Goal: Information Seeking & Learning: Learn about a topic

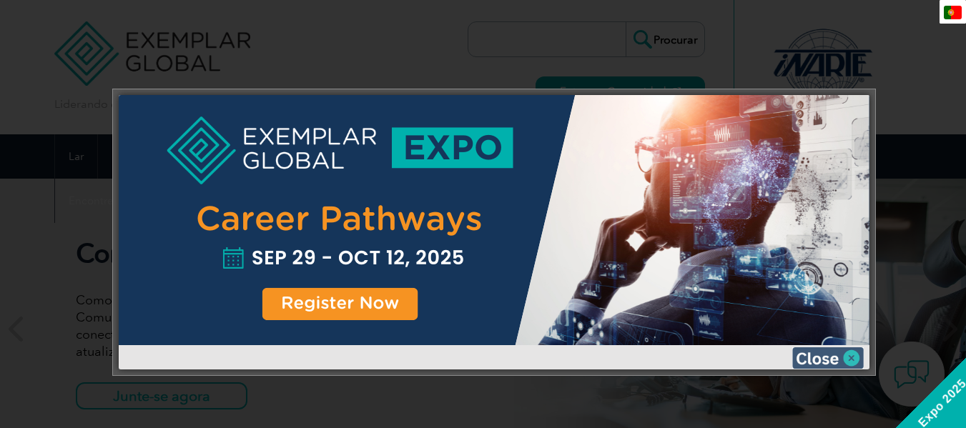
click at [807, 356] on img at bounding box center [827, 357] width 71 height 21
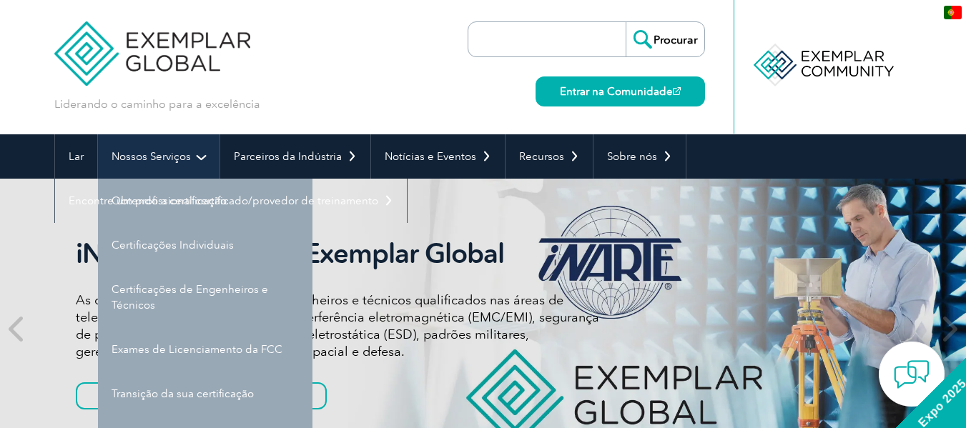
click at [194, 169] on link "Nossos Serviços" at bounding box center [159, 156] width 122 height 44
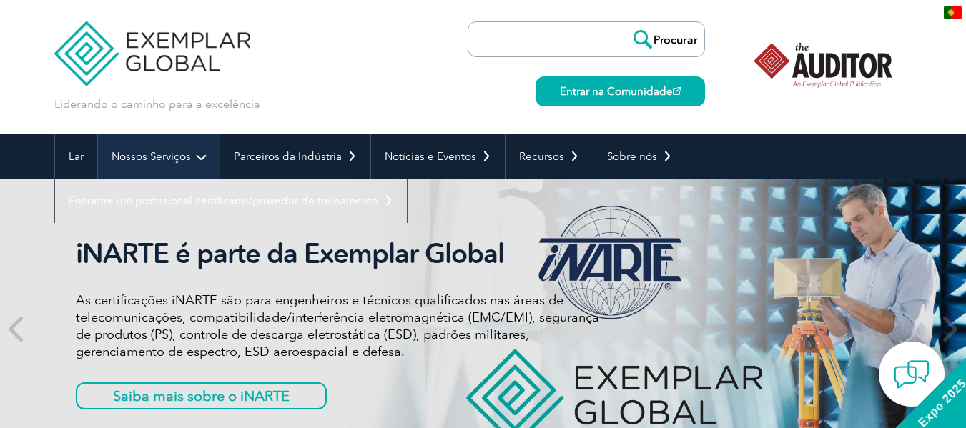
click at [203, 152] on link "Nossos Serviços" at bounding box center [159, 156] width 122 height 44
click at [202, 152] on link "Nossos Serviços" at bounding box center [159, 156] width 122 height 44
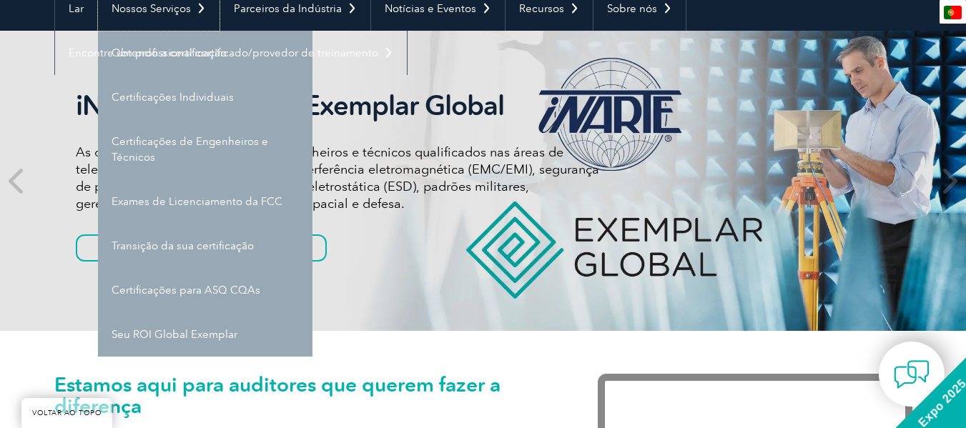
scroll to position [357, 0]
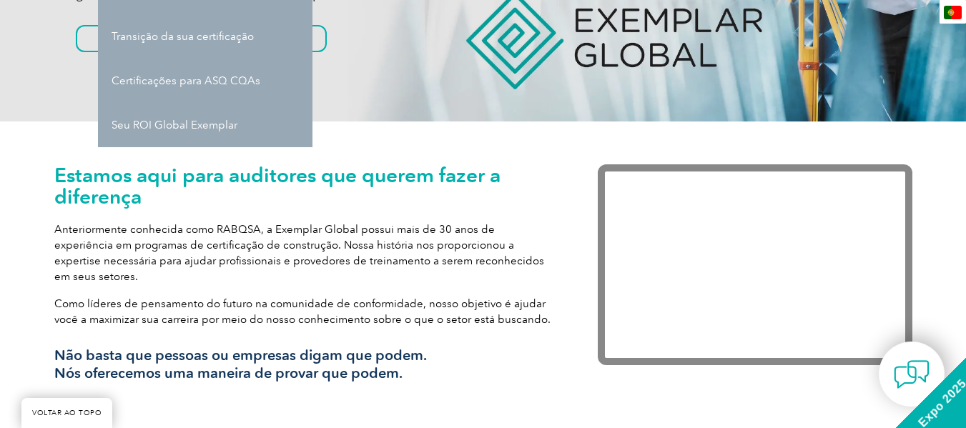
click at [382, 212] on div "Estamos aqui para auditores que querem fazer a diferença Anteriormente conhecid…" at bounding box center [304, 278] width 500 height 229
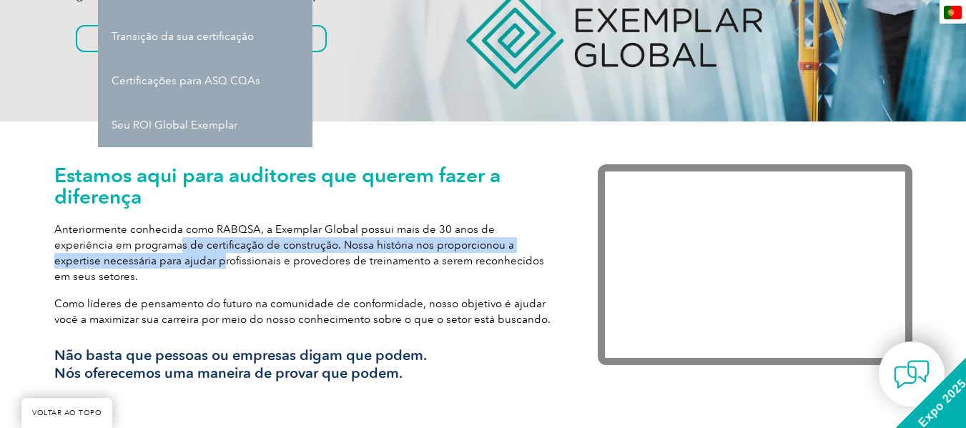
click at [121, 252] on p "Anteriormente conhecida como RABQSA, a Exemplar Global possui mais de 30 anos d…" at bounding box center [304, 253] width 500 height 63
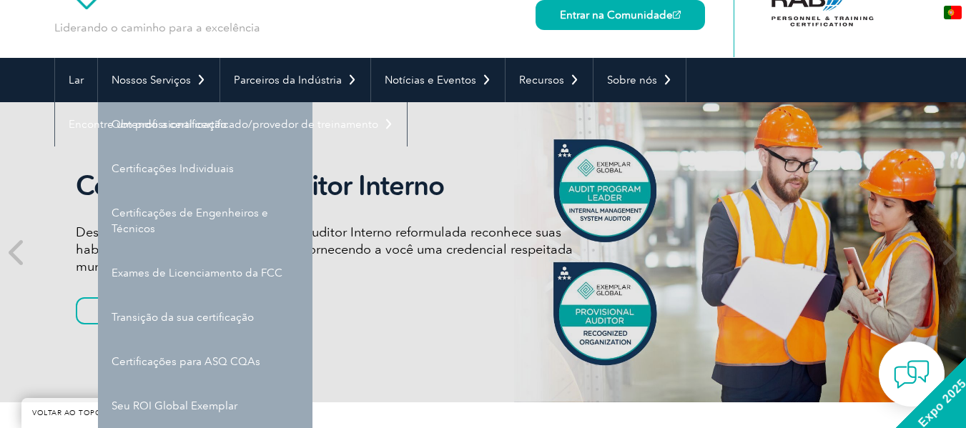
scroll to position [0, 0]
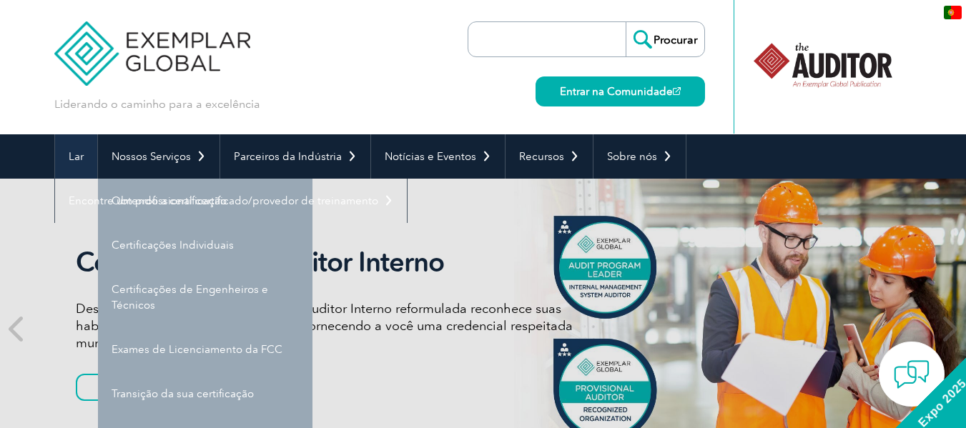
click at [69, 161] on font "Lar" at bounding box center [76, 156] width 15 height 13
